Goal: Task Accomplishment & Management: Manage account settings

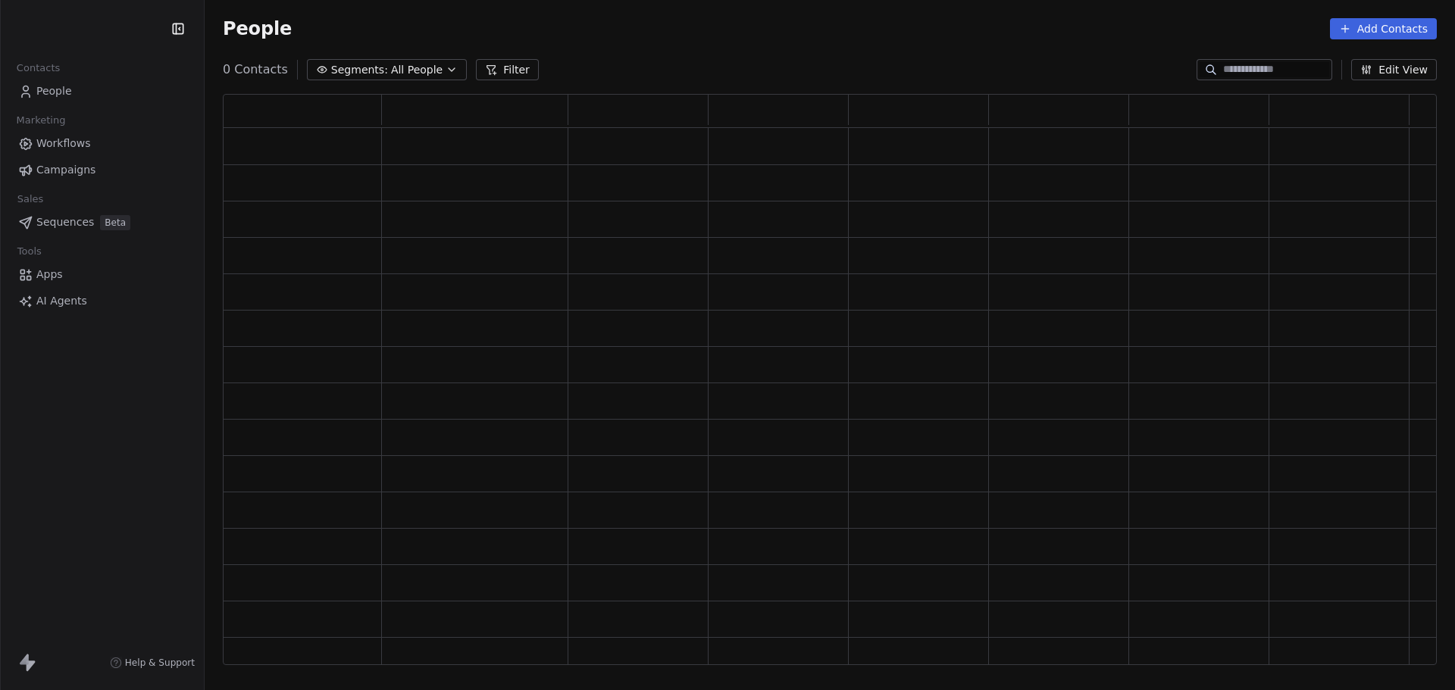
scroll to position [559, 1203]
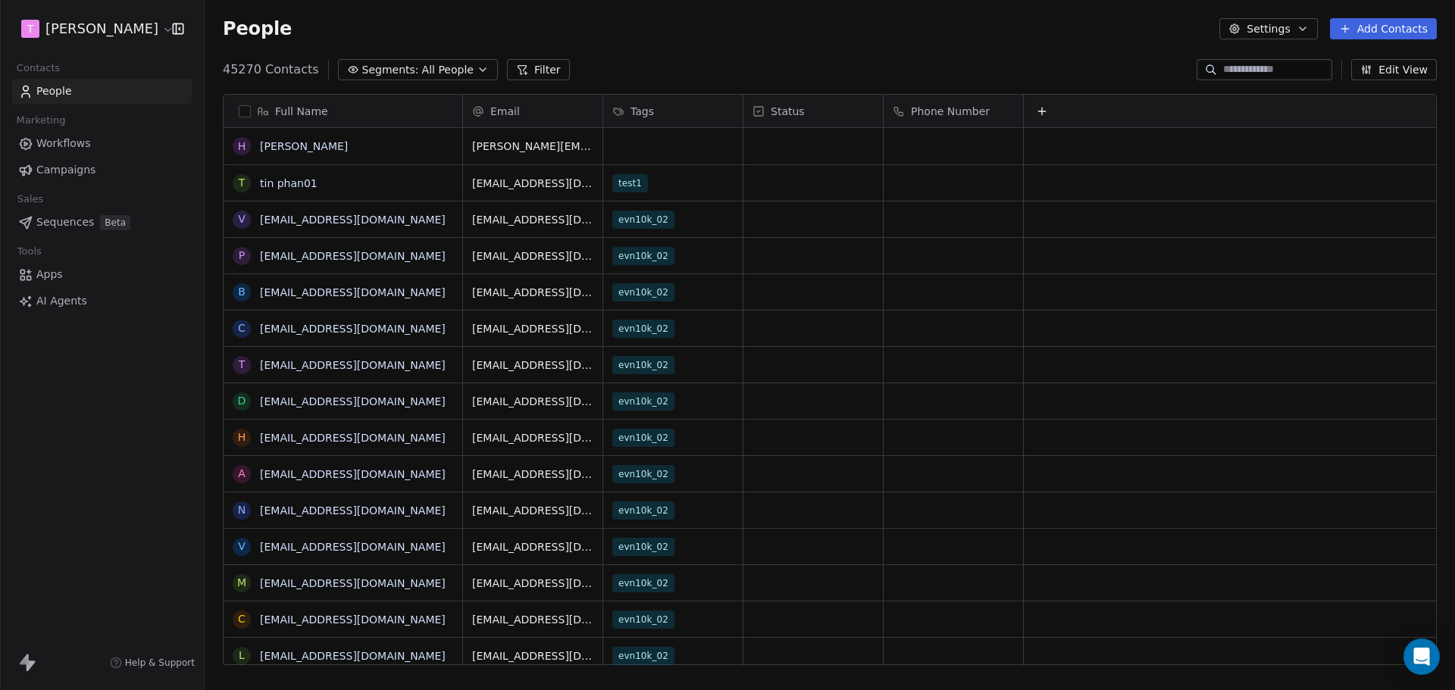
scroll to position [596, 1239]
click at [1423, 657] on icon "Open Intercom Messenger" at bounding box center [1421, 657] width 17 height 20
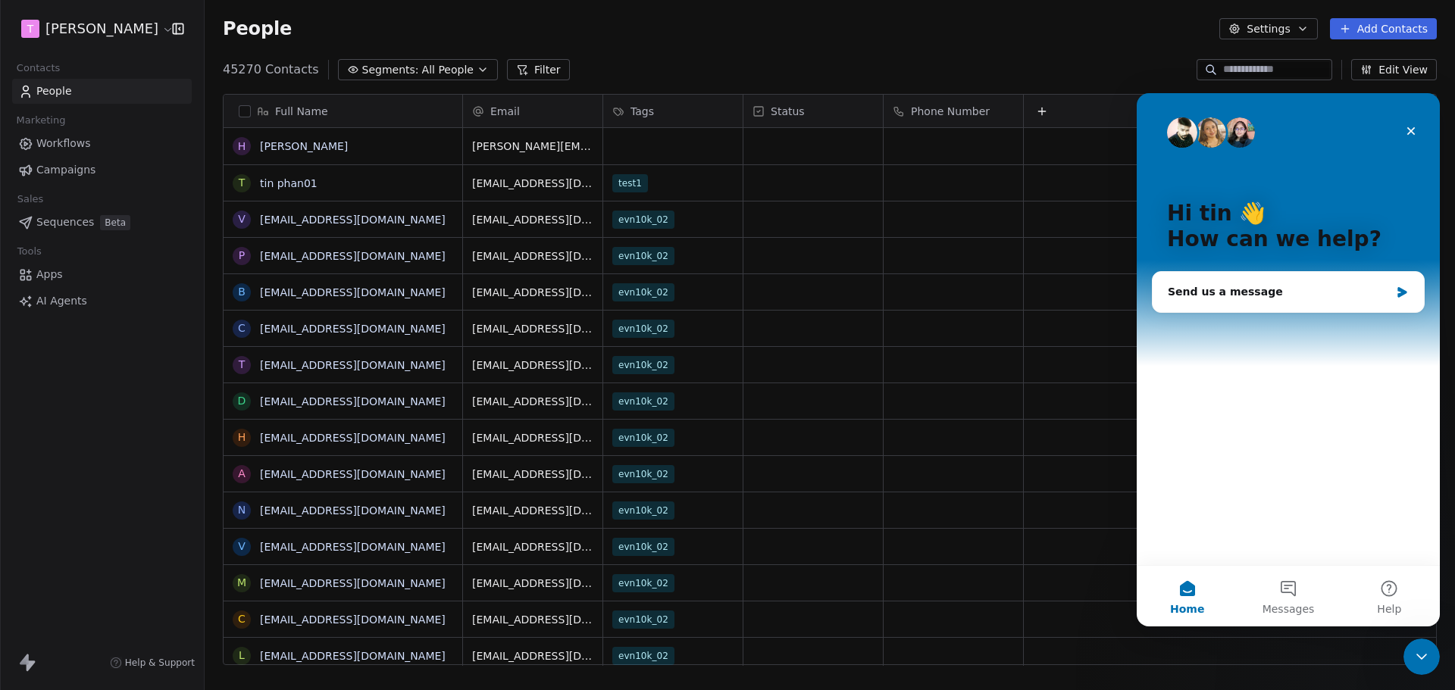
scroll to position [0, 0]
click at [1245, 296] on div "Send us a message" at bounding box center [1279, 292] width 222 height 16
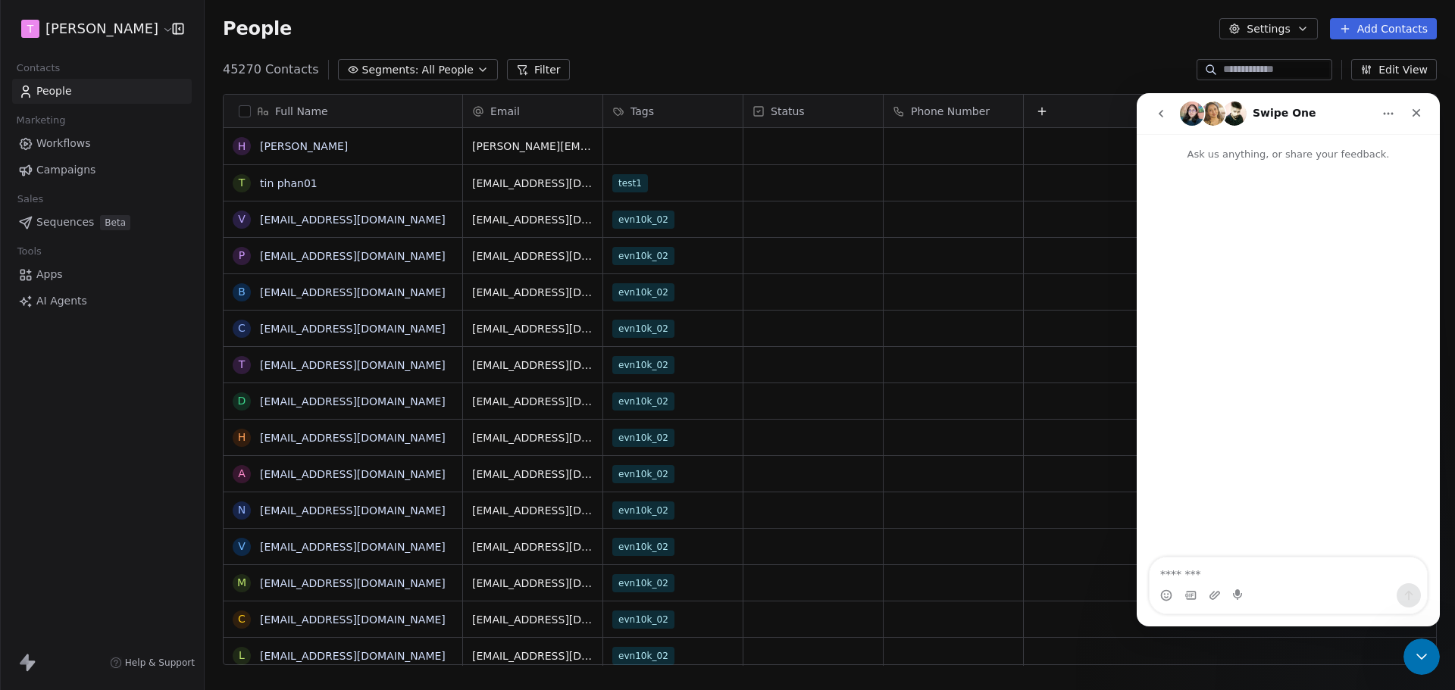
click at [1163, 108] on icon "go back" at bounding box center [1161, 114] width 12 height 12
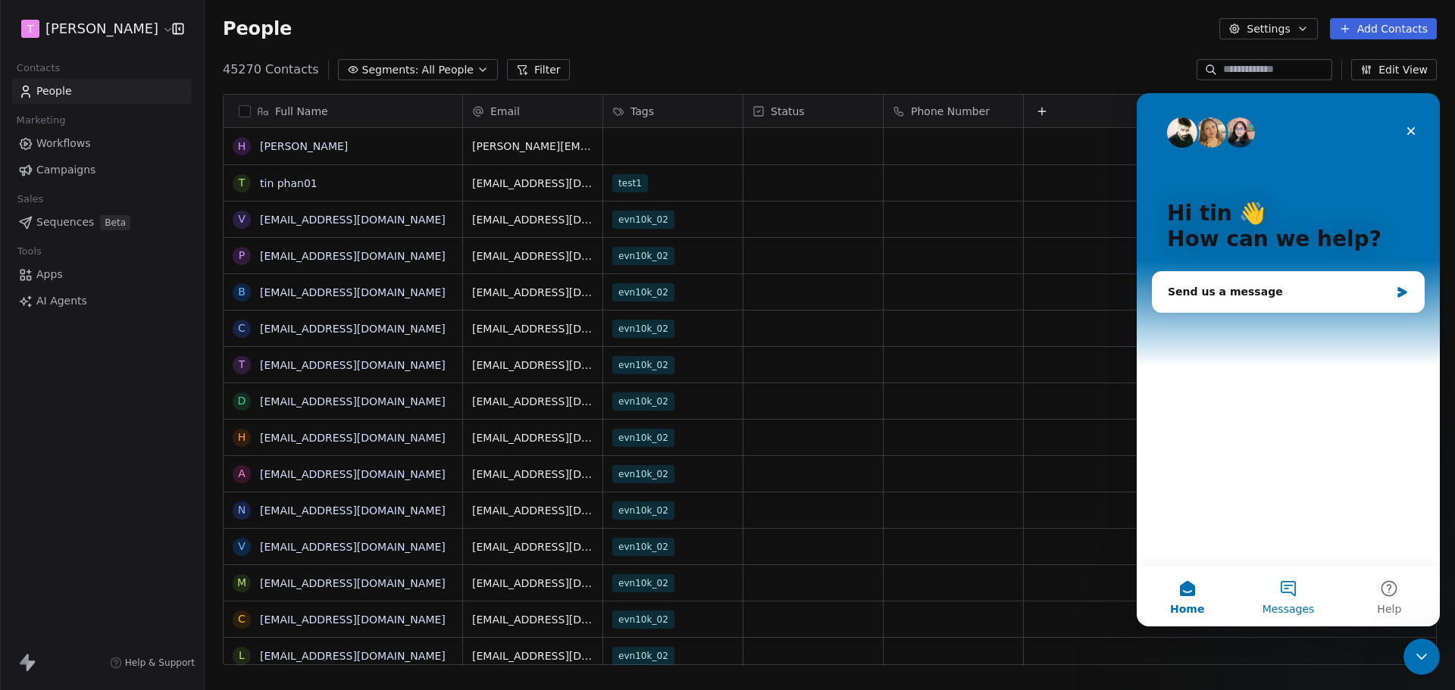
click at [1304, 596] on button "Messages" at bounding box center [1288, 596] width 101 height 61
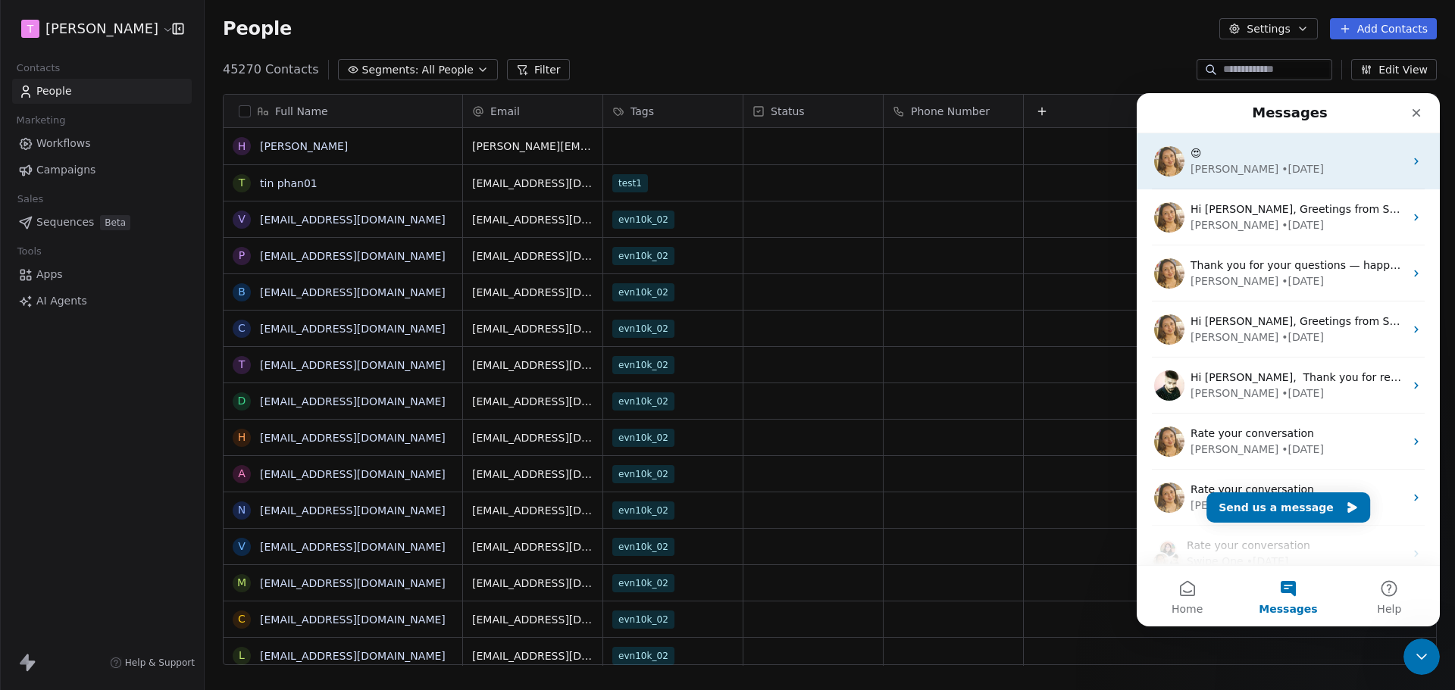
click at [1282, 165] on div "• 1w ago" at bounding box center [1303, 169] width 42 height 16
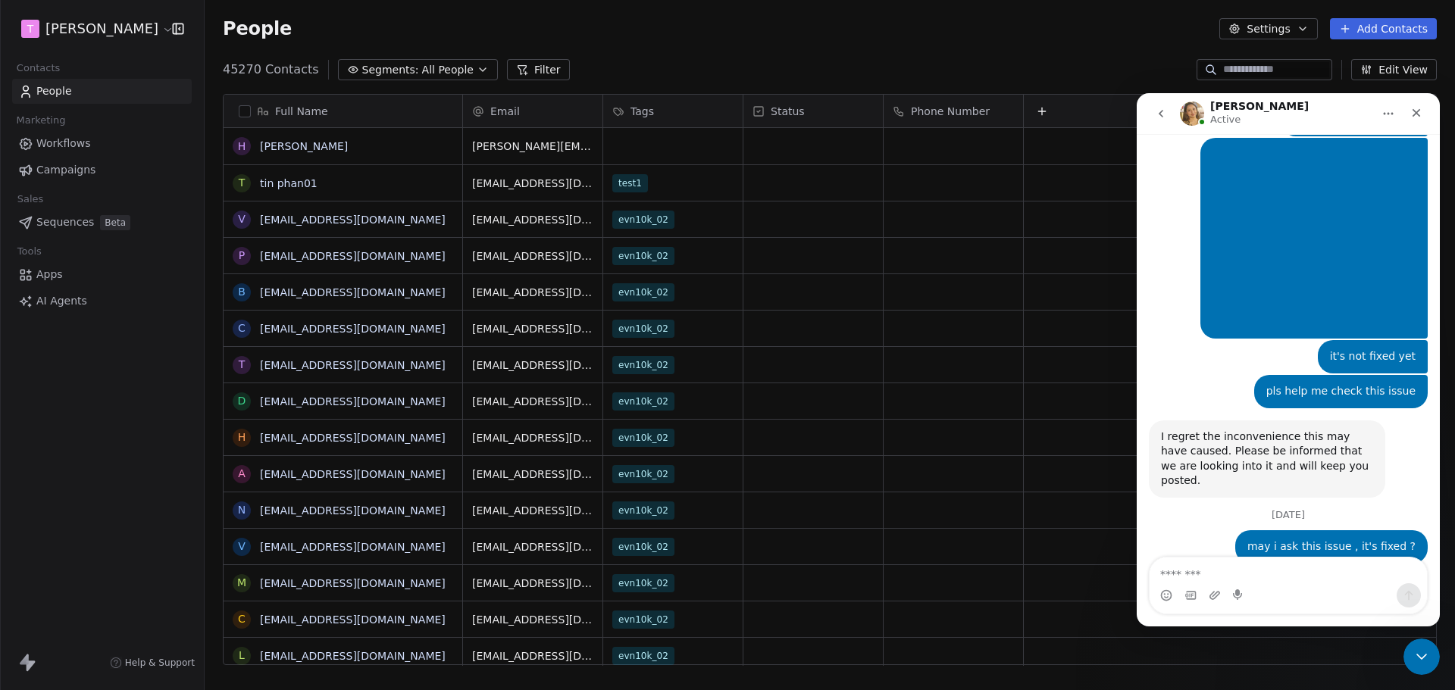
scroll to position [3476, 0]
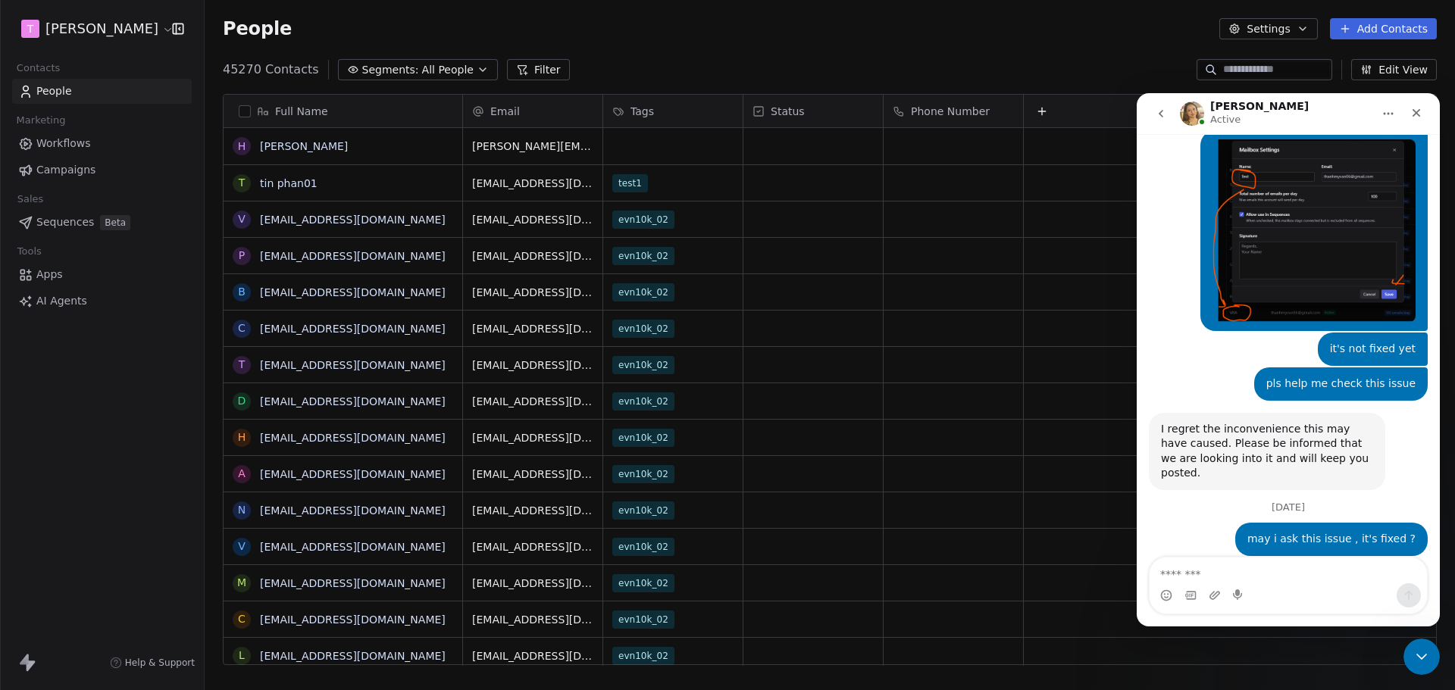
click at [1160, 112] on icon "go back" at bounding box center [1161, 114] width 5 height 8
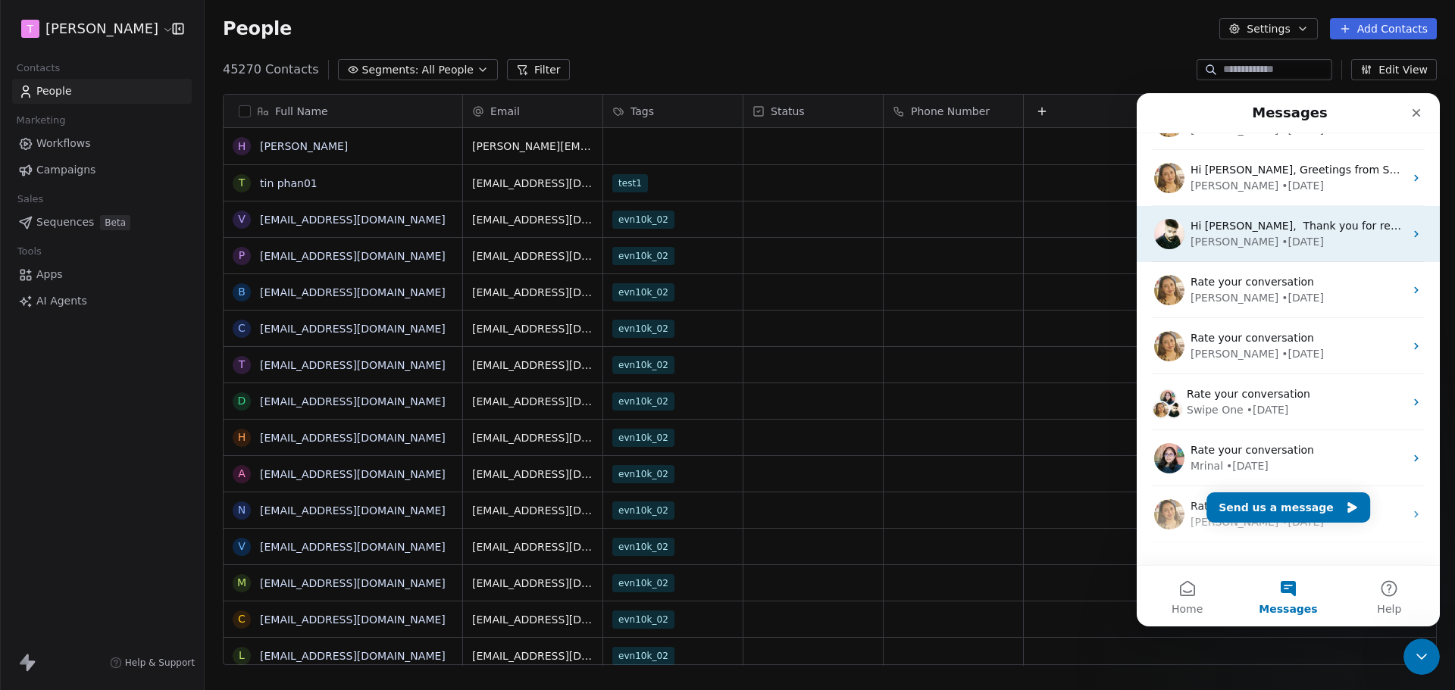
scroll to position [0, 0]
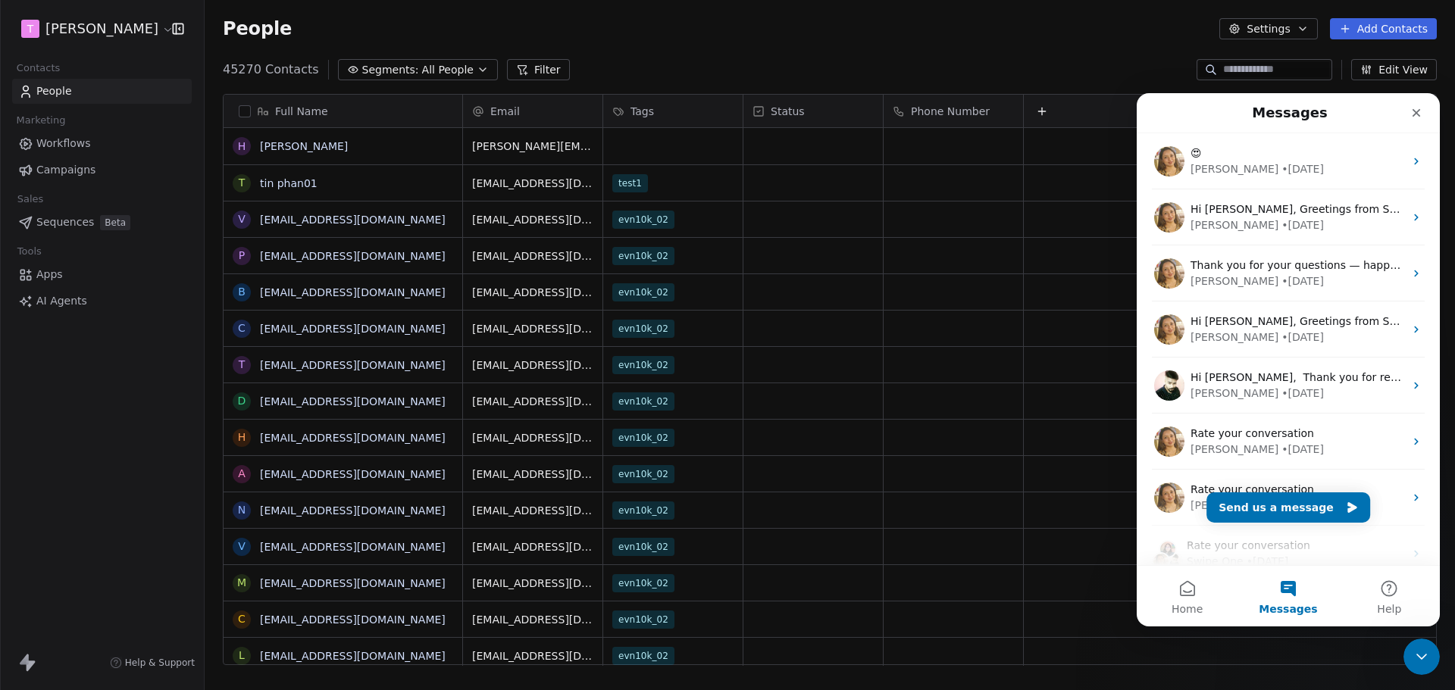
click at [126, 31] on html "T Nguyen Khoi Contacts People Marketing Workflows Campaigns Sales Sequences Bet…" at bounding box center [727, 345] width 1455 height 690
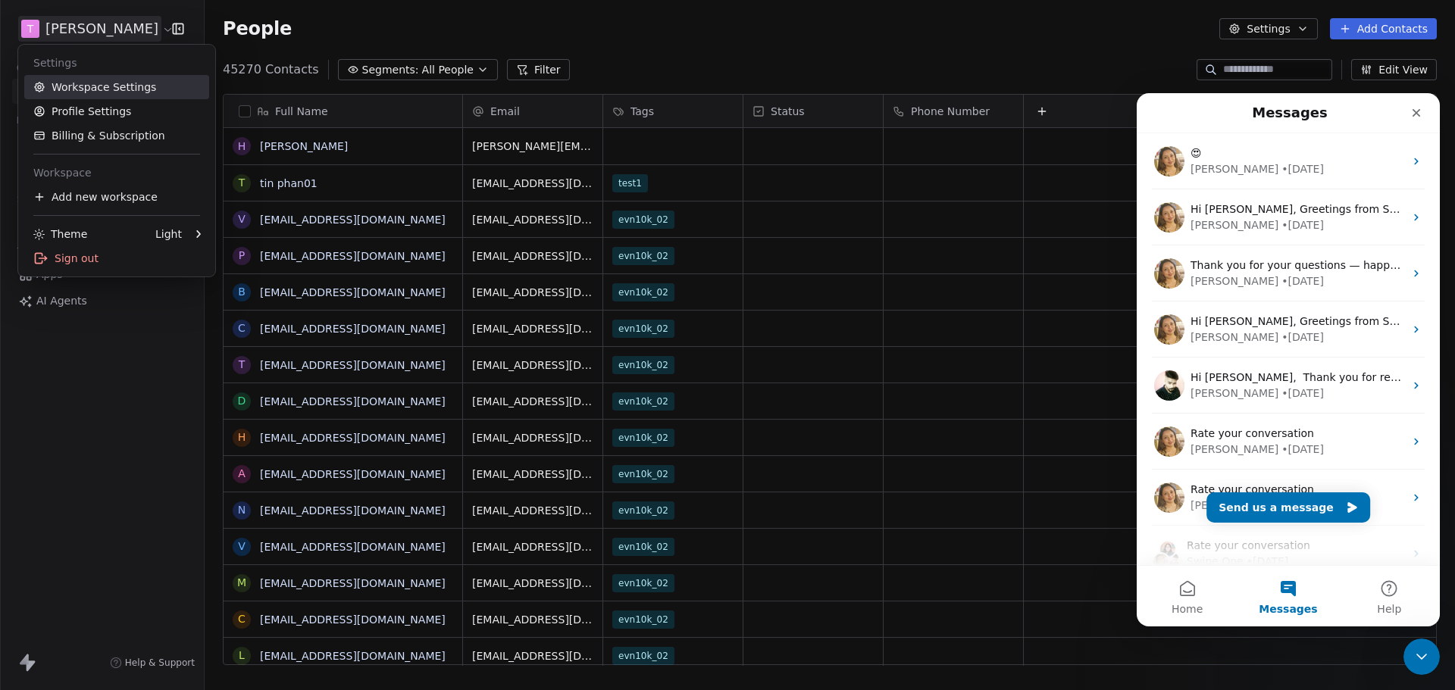
click at [100, 91] on link "Workspace Settings" at bounding box center [116, 87] width 185 height 24
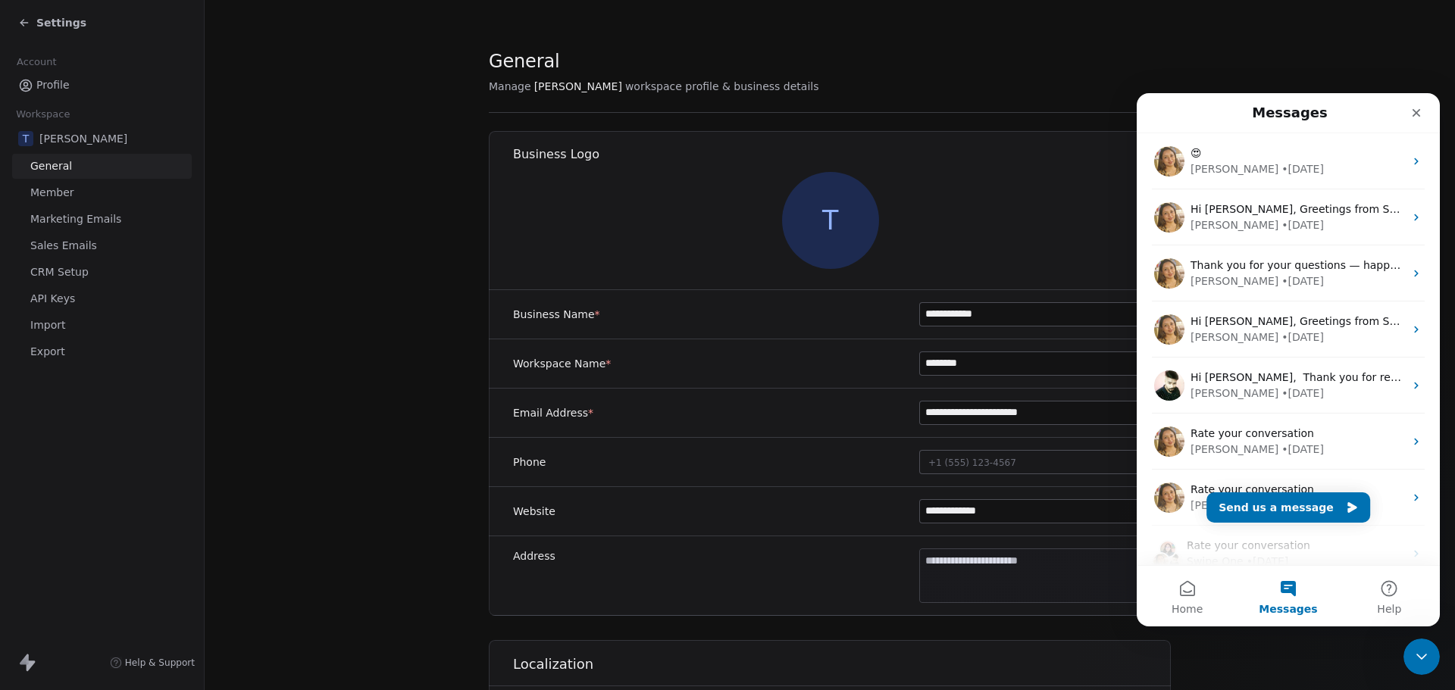
click at [61, 249] on span "Sales Emails" at bounding box center [63, 246] width 67 height 16
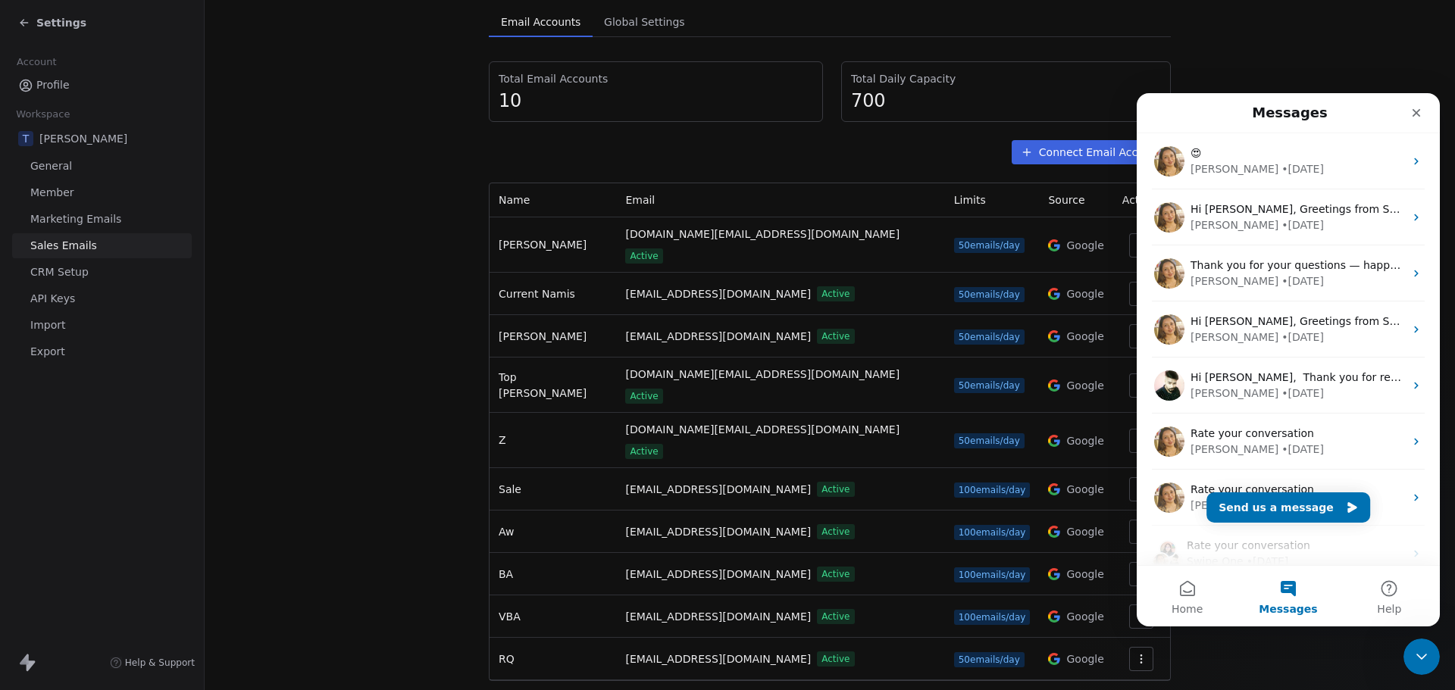
scroll to position [117, 0]
click at [427, 330] on section "Sales Emails Manage email accounts and its settings Email Accounts Email Accoun…" at bounding box center [830, 306] width 1251 height 846
click at [1422, 114] on icon "Close" at bounding box center [1416, 113] width 12 height 12
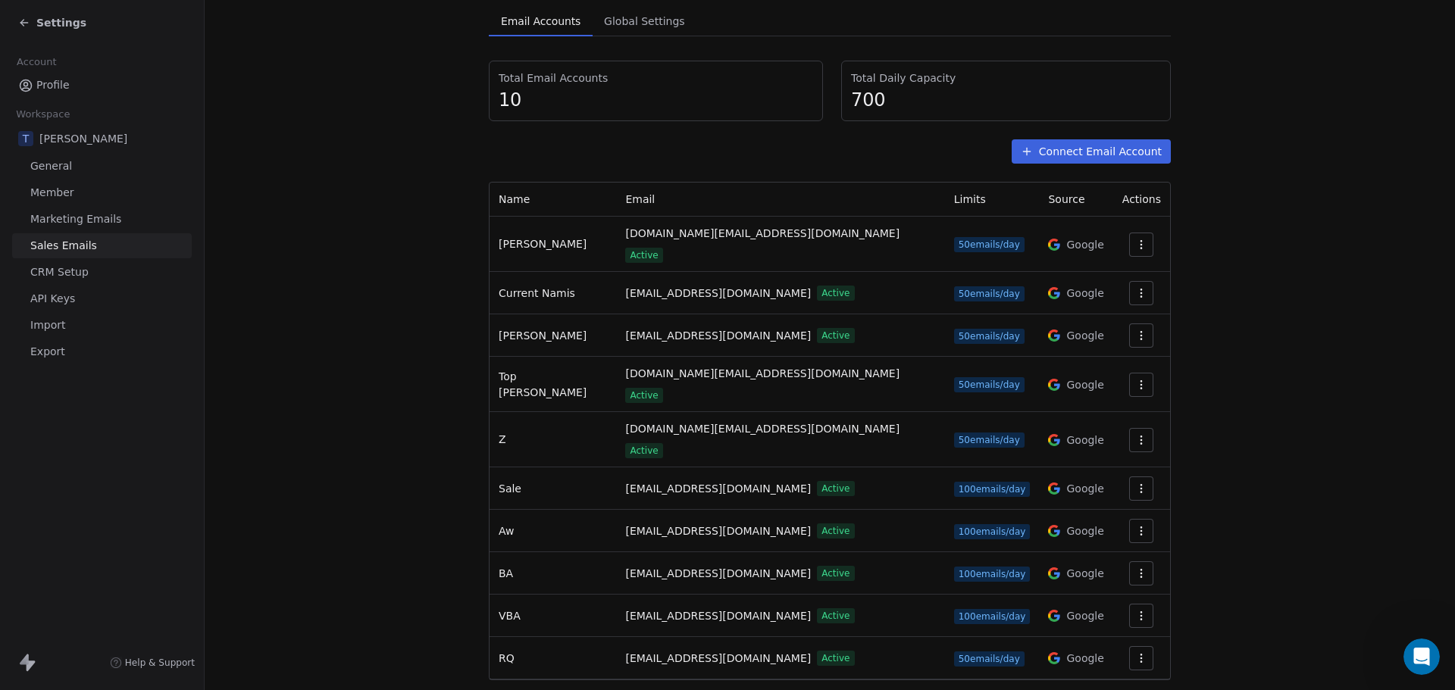
scroll to position [0, 0]
click at [1135, 653] on icon "button" at bounding box center [1141, 659] width 12 height 12
click at [1107, 563] on span "Settings" at bounding box center [1109, 562] width 43 height 16
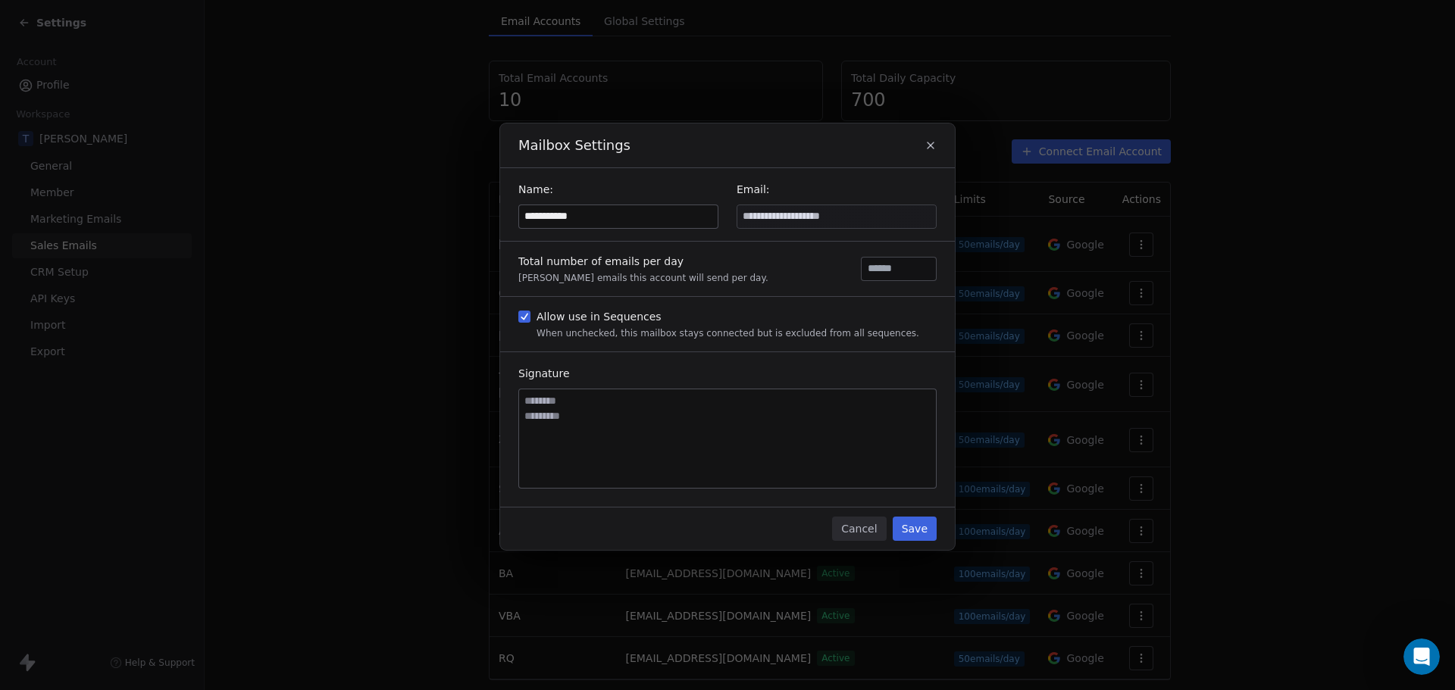
click at [916, 526] on button "Save" at bounding box center [915, 529] width 44 height 24
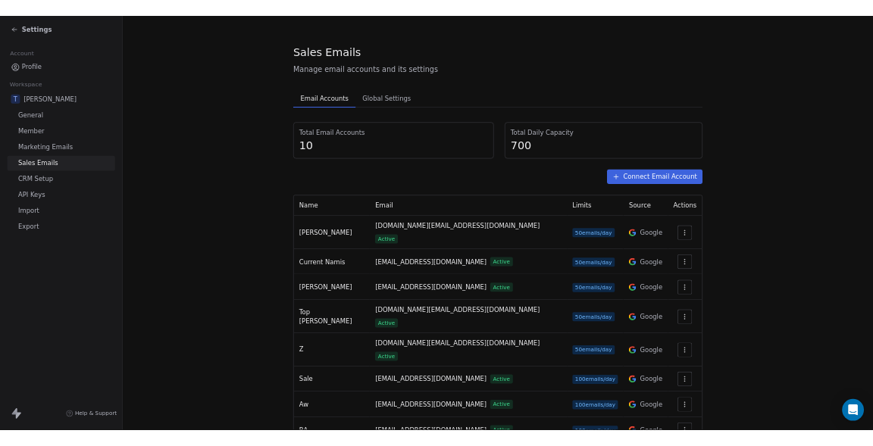
scroll to position [117, 0]
